Goal: Communication & Community: Answer question/provide support

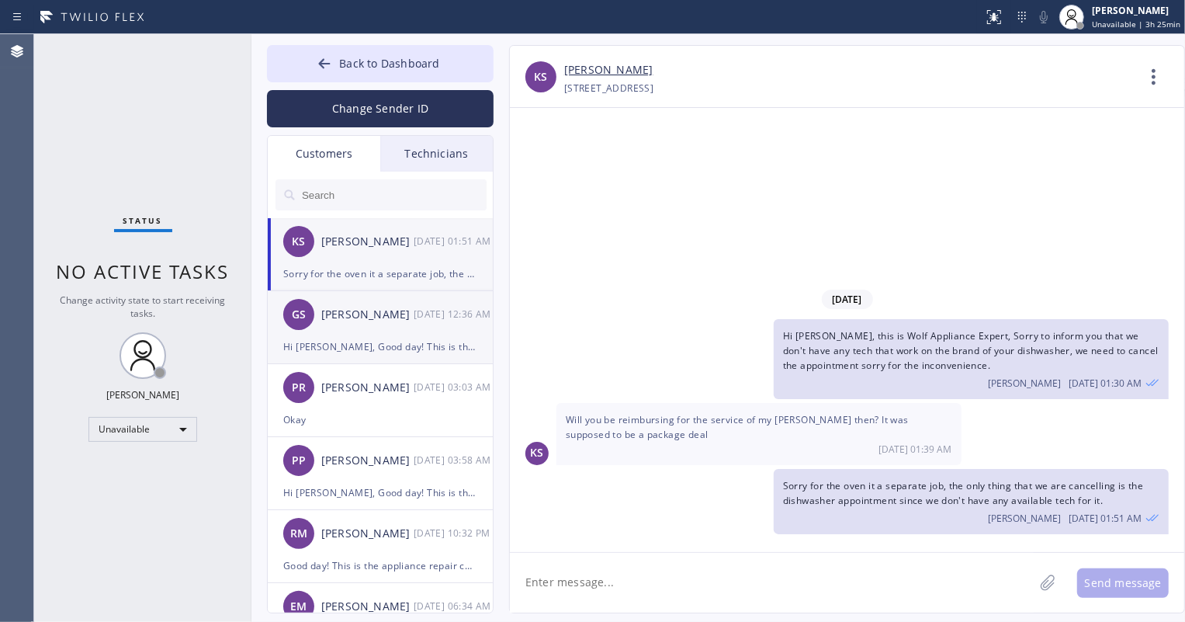
click at [341, 317] on div "[PERSON_NAME]" at bounding box center [367, 315] width 92 height 18
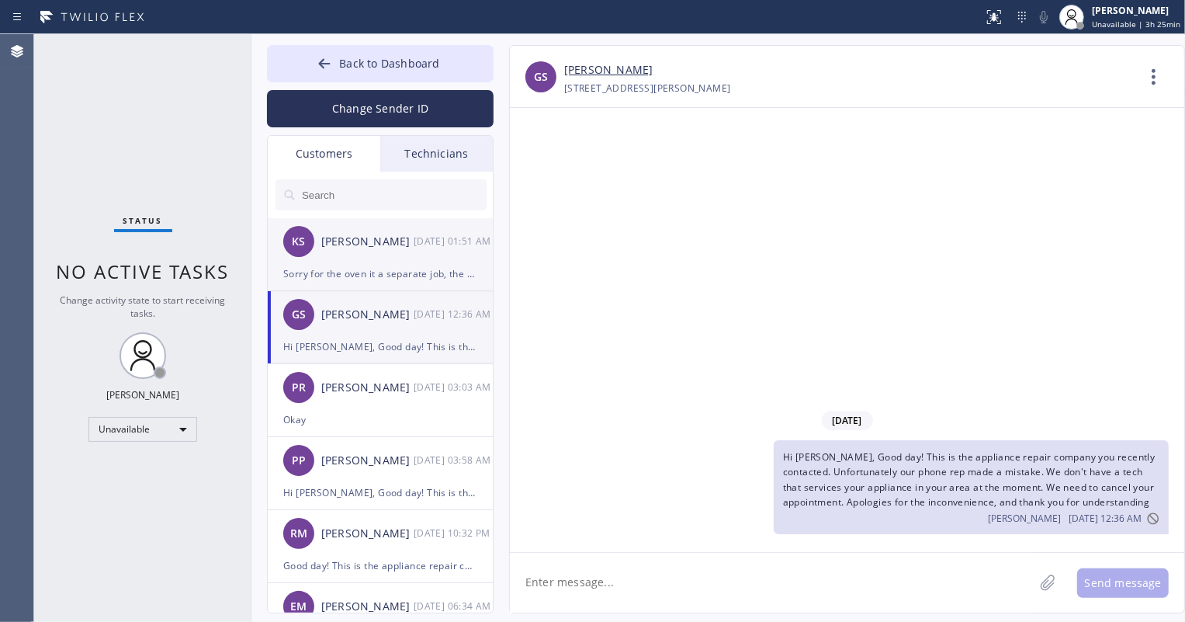
click at [400, 254] on div "KS [PERSON_NAME] [DATE] 01:51 AM" at bounding box center [381, 241] width 227 height 47
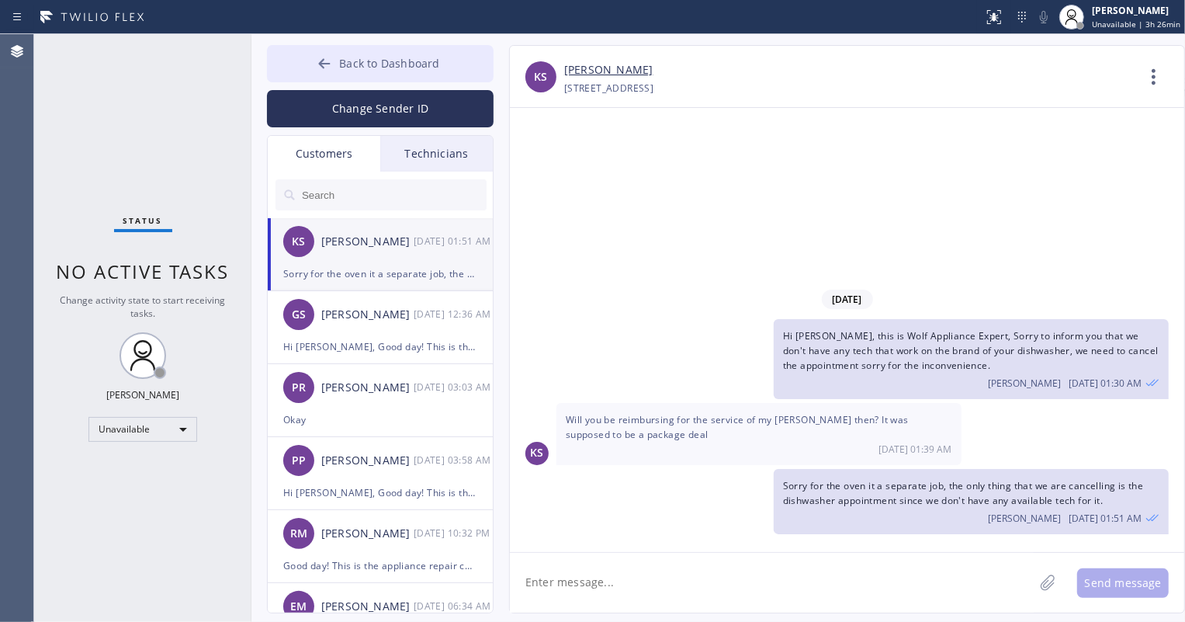
click at [330, 67] on icon at bounding box center [325, 64] width 16 height 16
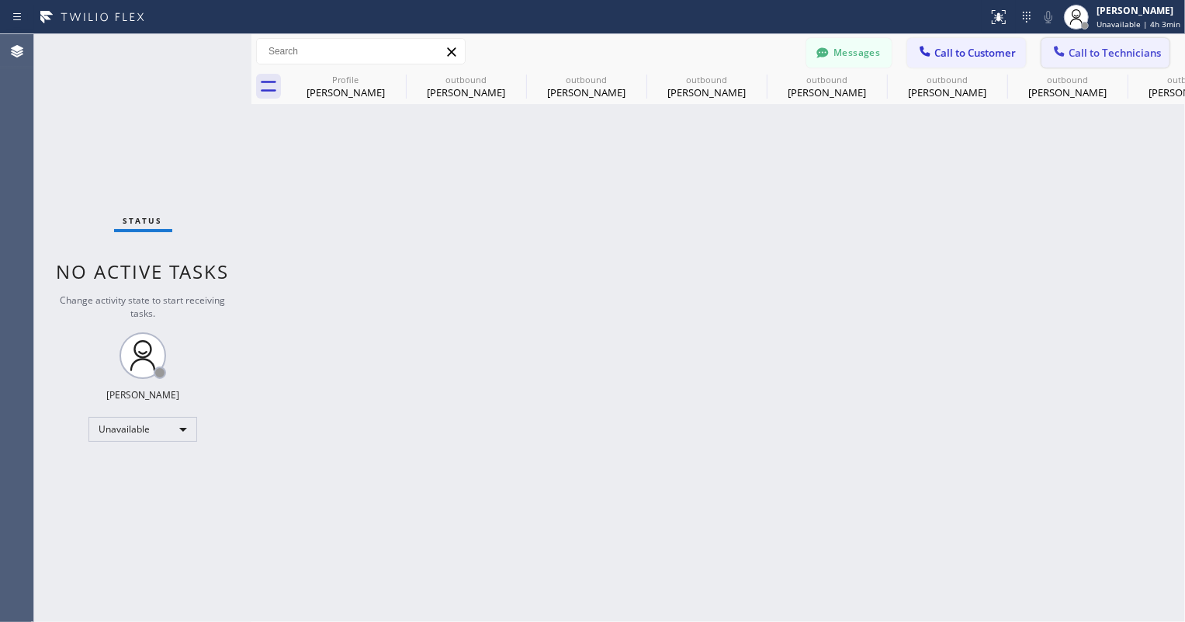
click at [1086, 47] on span "Call to Technicians" at bounding box center [1115, 53] width 92 height 14
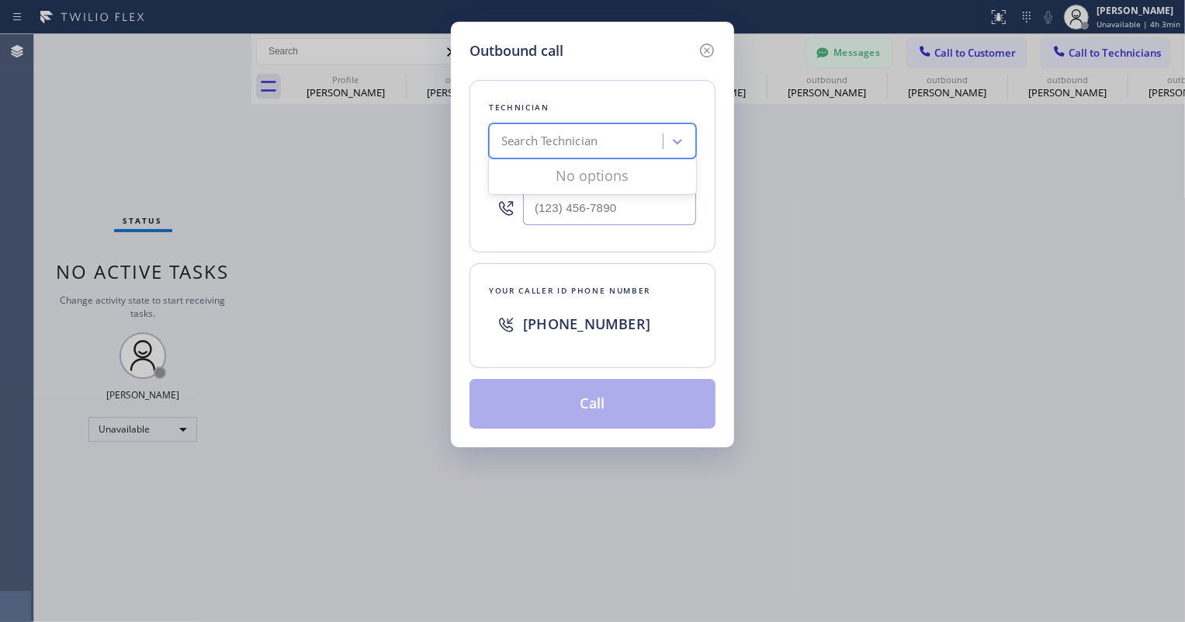
click at [639, 139] on div "Search Technician" at bounding box center [578, 141] width 169 height 27
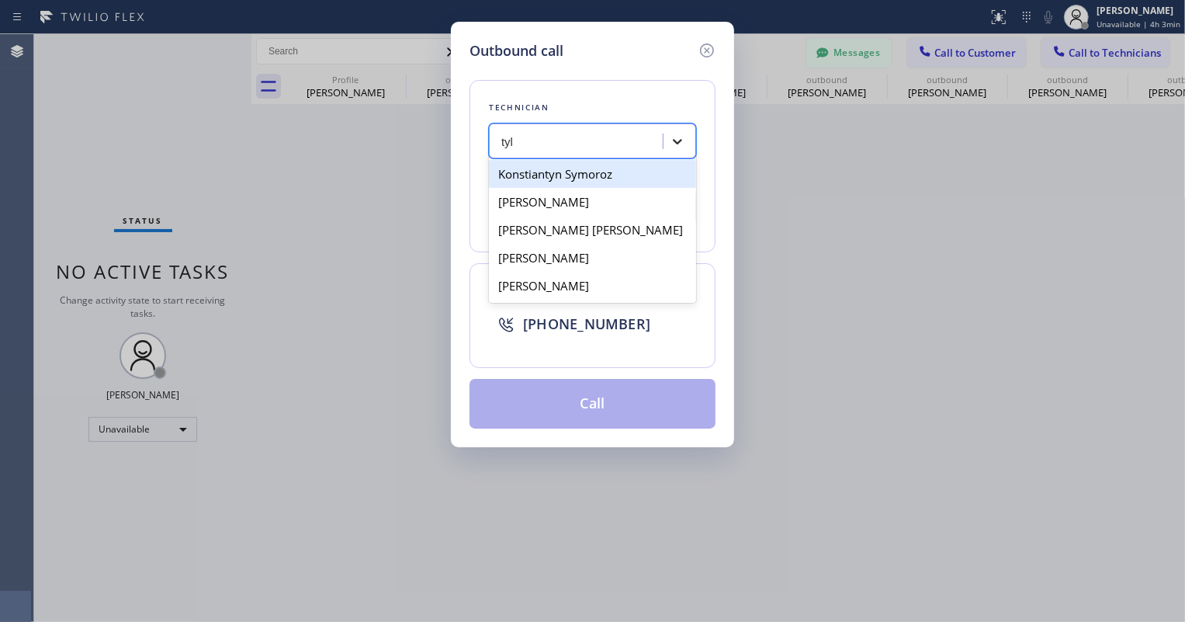
type input "[PERSON_NAME]"
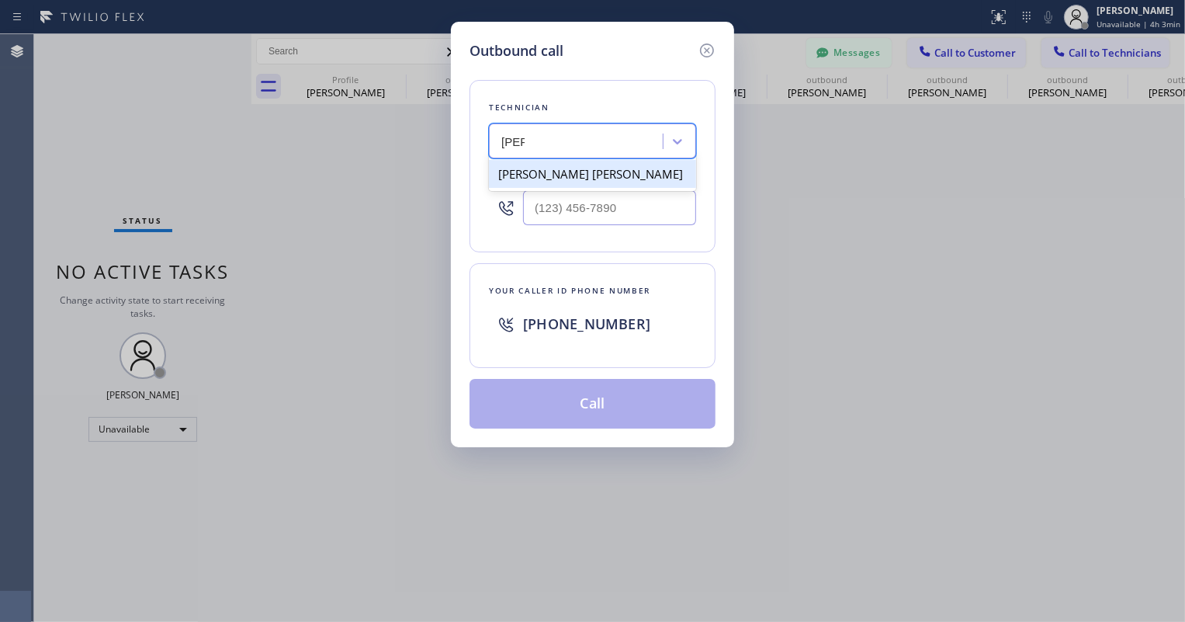
click at [596, 179] on div "[PERSON_NAME] [PERSON_NAME]" at bounding box center [592, 174] width 207 height 28
type input "[PHONE_NUMBER]"
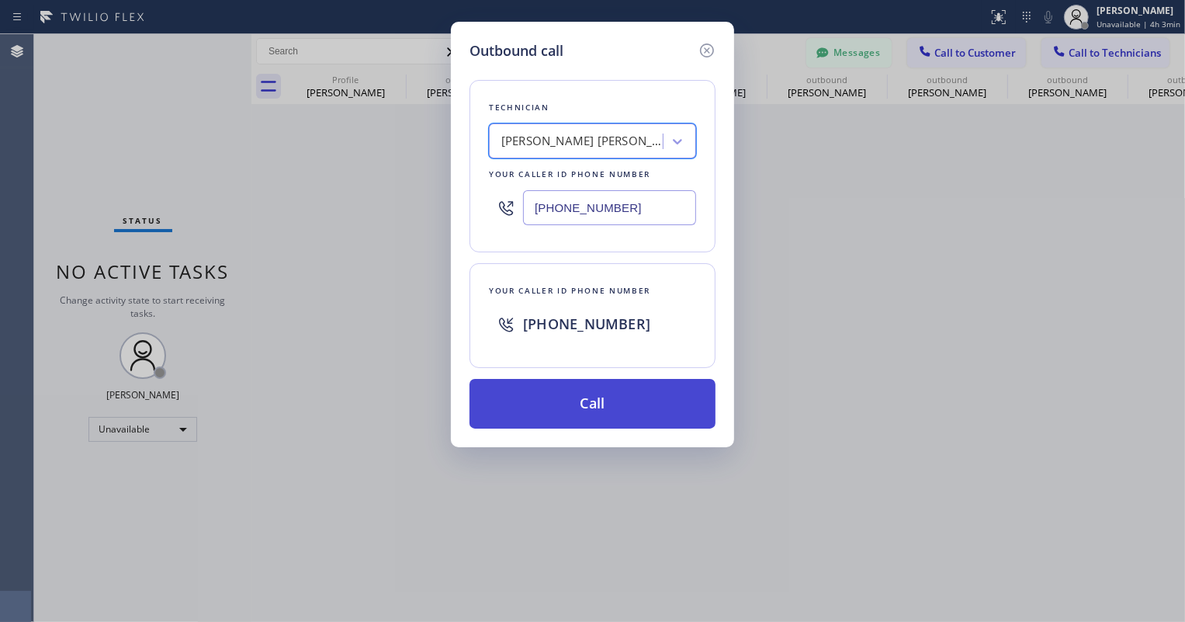
click at [642, 403] on button "Call" at bounding box center [593, 404] width 246 height 50
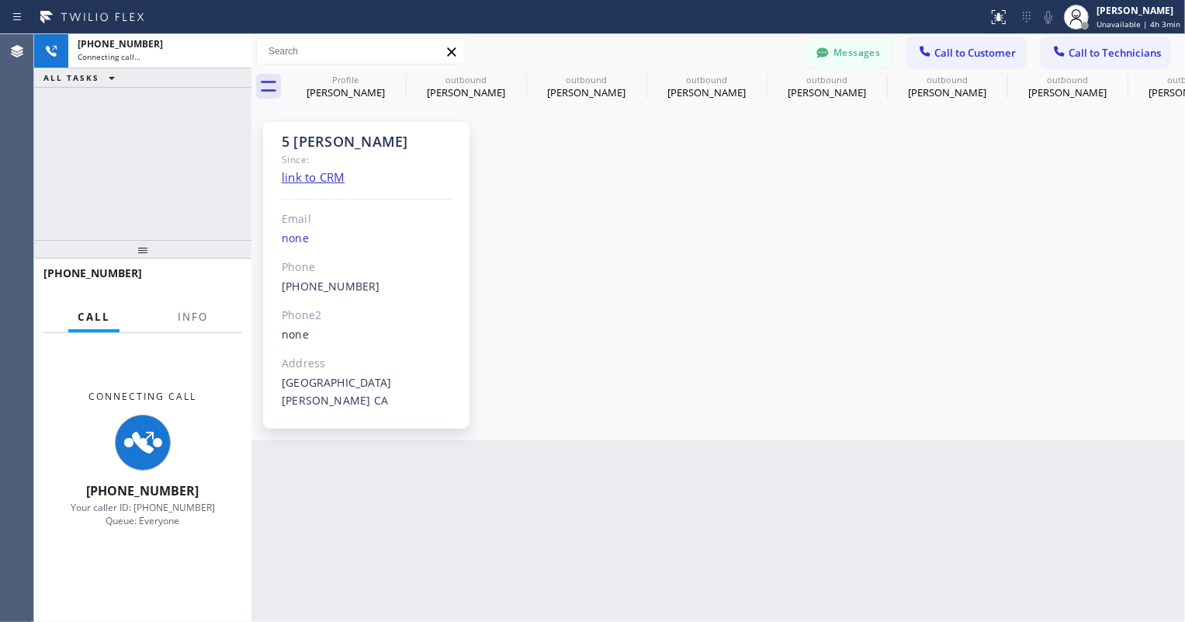
scroll to position [171, 0]
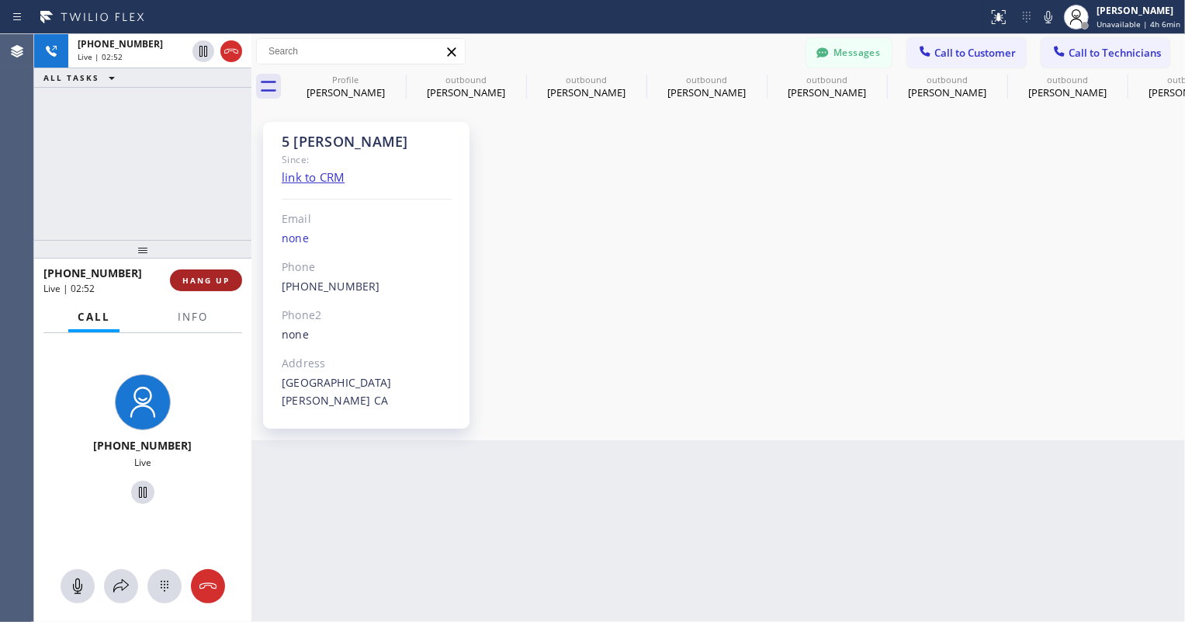
click at [225, 271] on button "HANG UP" at bounding box center [206, 280] width 72 height 22
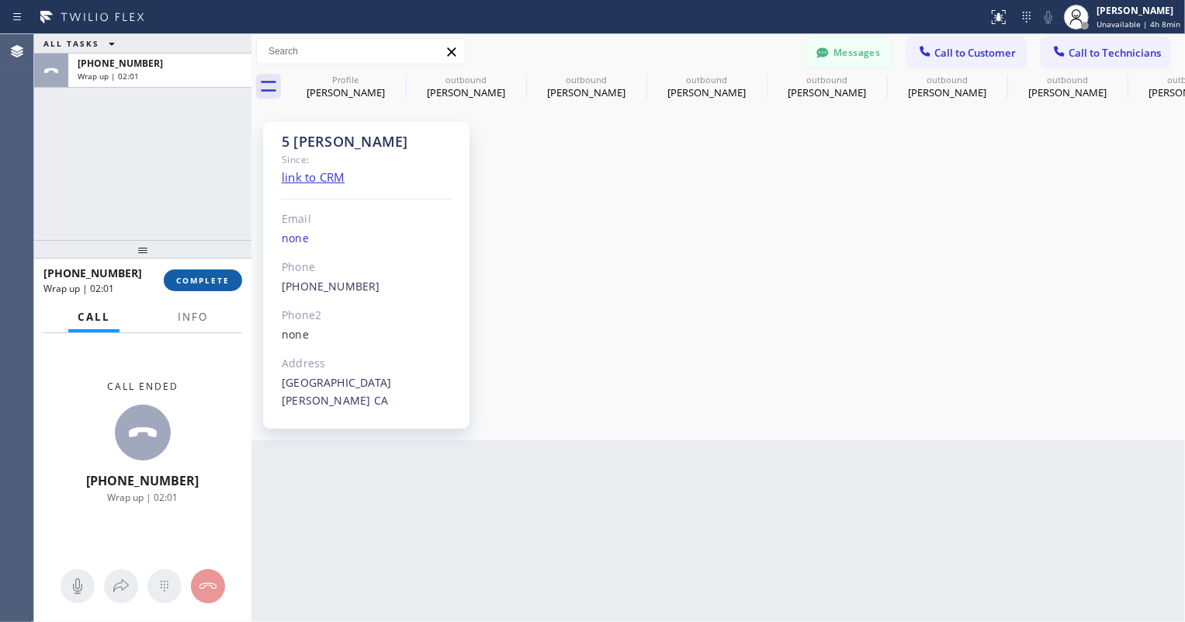
click at [214, 281] on span "COMPLETE" at bounding box center [203, 280] width 54 height 11
